Goal: Find specific page/section

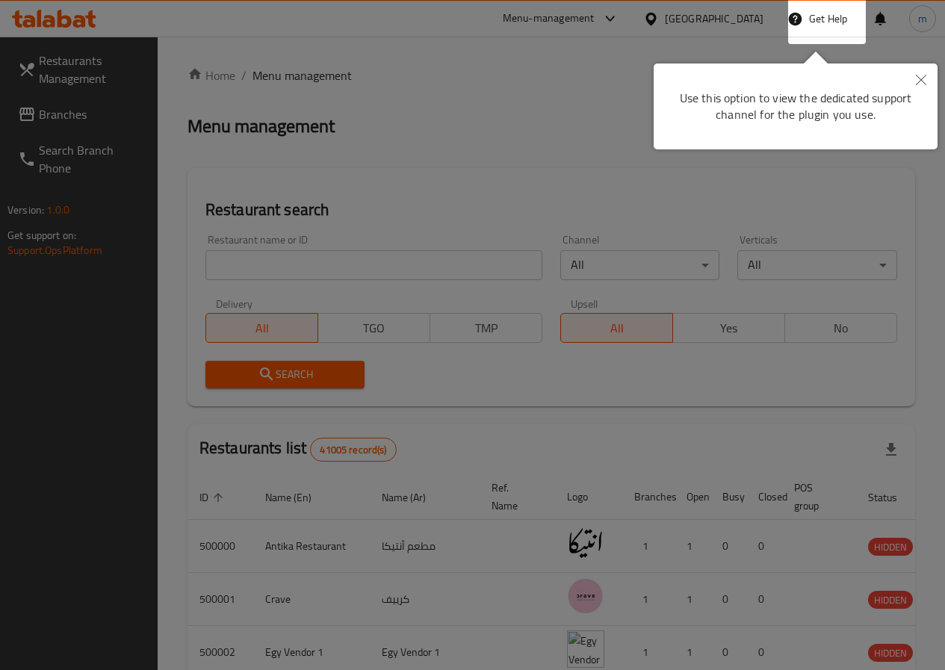
click at [421, 362] on div at bounding box center [472, 335] width 945 height 670
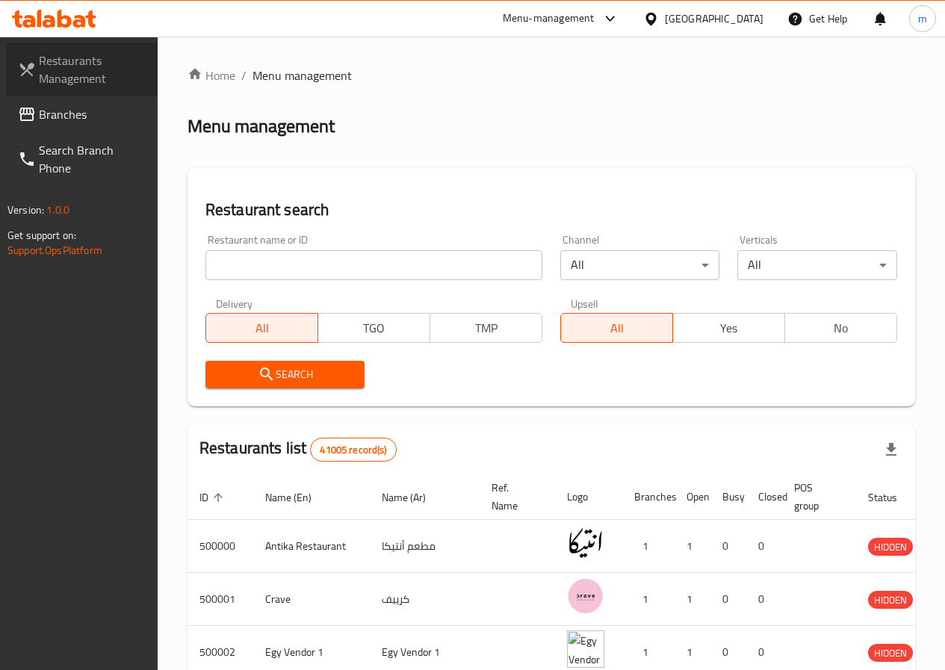
click at [90, 70] on span "Restaurants Management" at bounding box center [92, 70] width 107 height 36
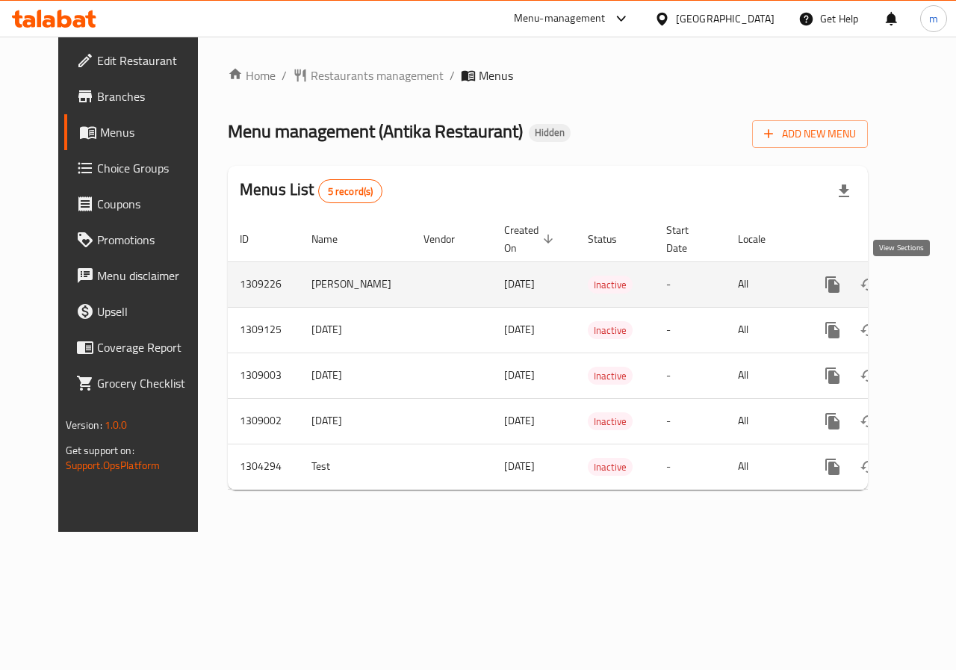
click at [933, 285] on icon "enhanced table" at bounding box center [939, 284] width 13 height 13
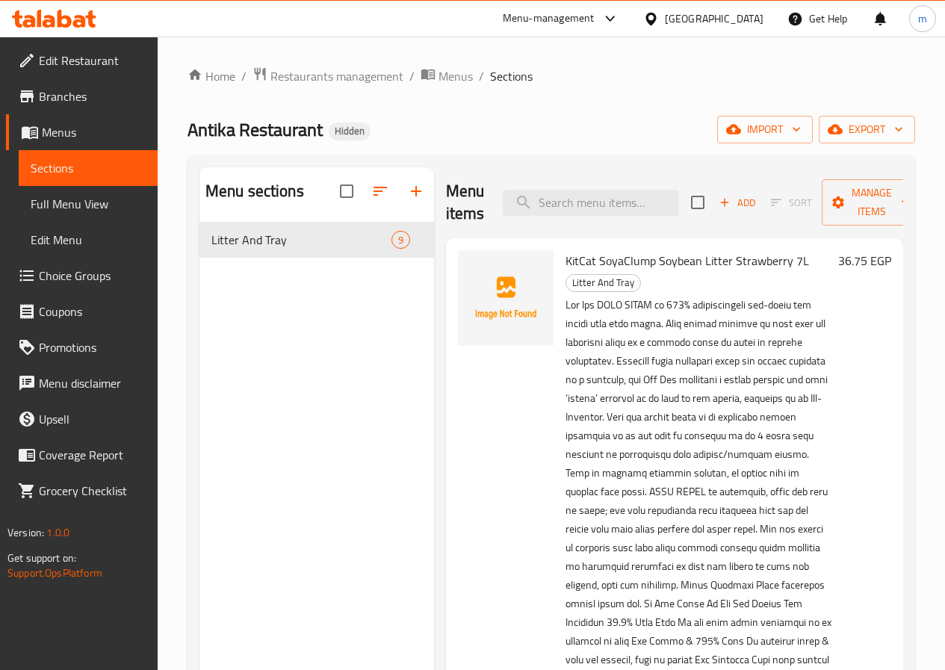
click at [69, 213] on span "Full Menu View" at bounding box center [88, 204] width 115 height 18
